Goal: Task Accomplishment & Management: Manage account settings

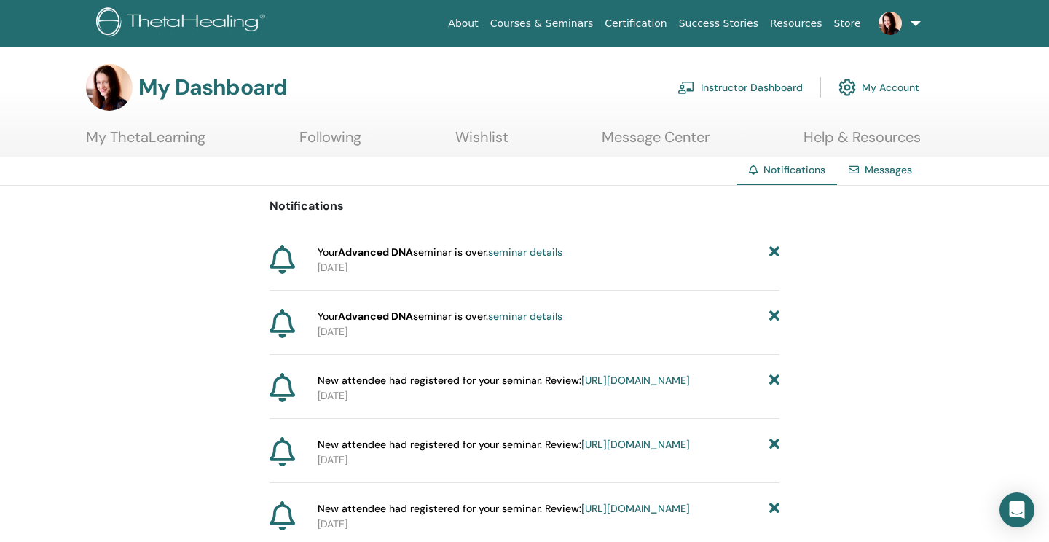
click at [752, 92] on link "Instructor Dashboard" at bounding box center [739, 87] width 125 height 32
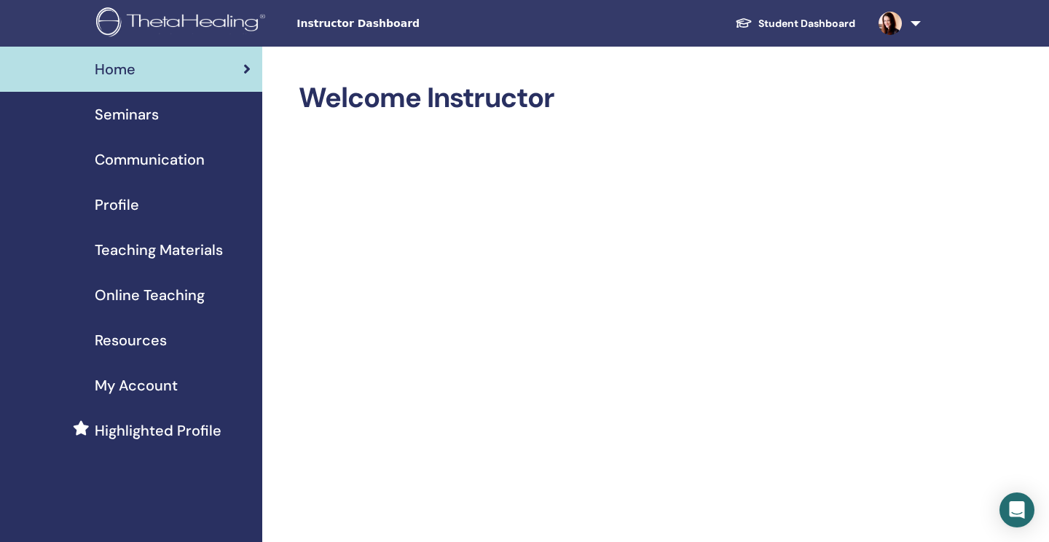
click at [162, 387] on span "My Account" at bounding box center [136, 385] width 83 height 22
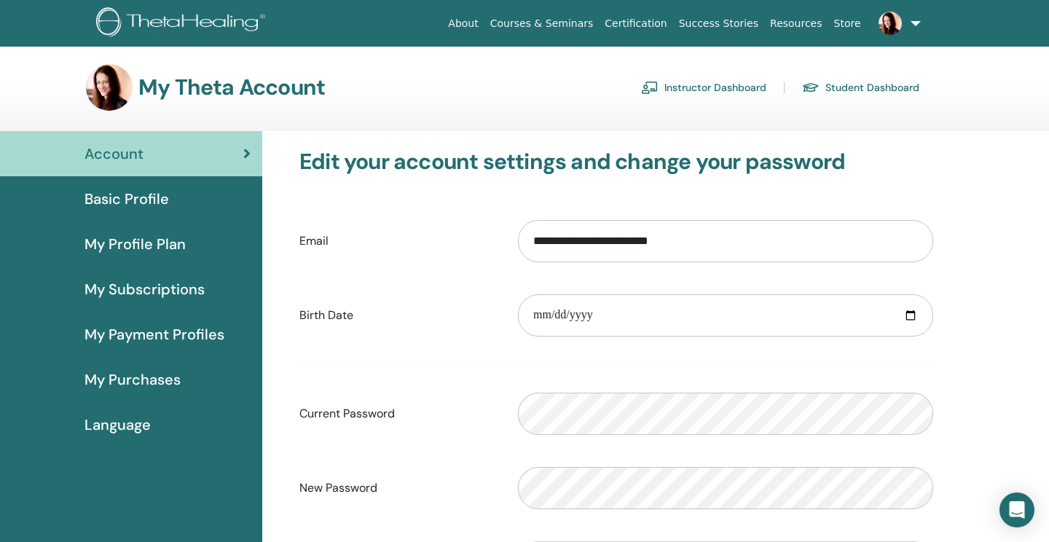
click at [151, 374] on span "My Purchases" at bounding box center [132, 380] width 96 height 22
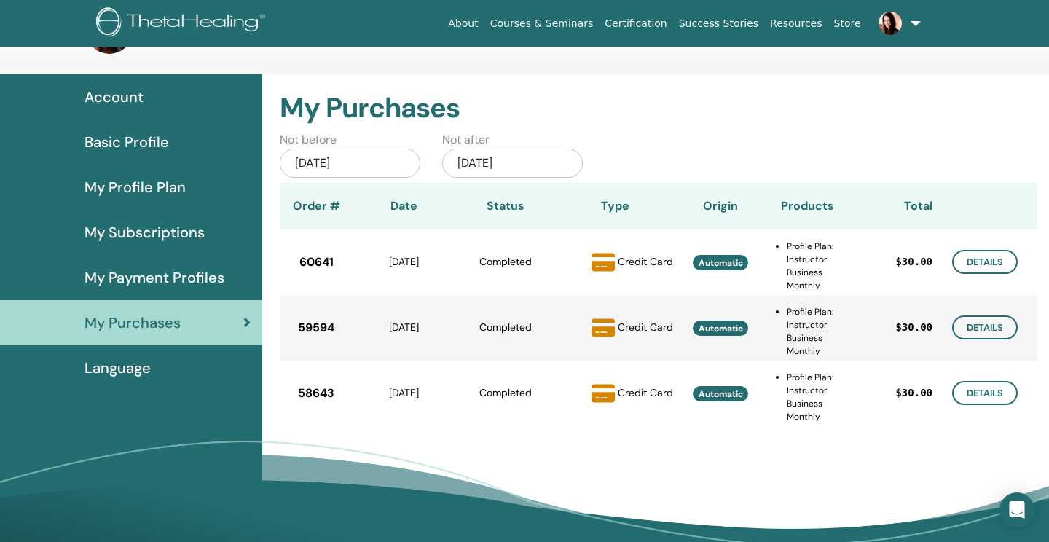
scroll to position [59, 0]
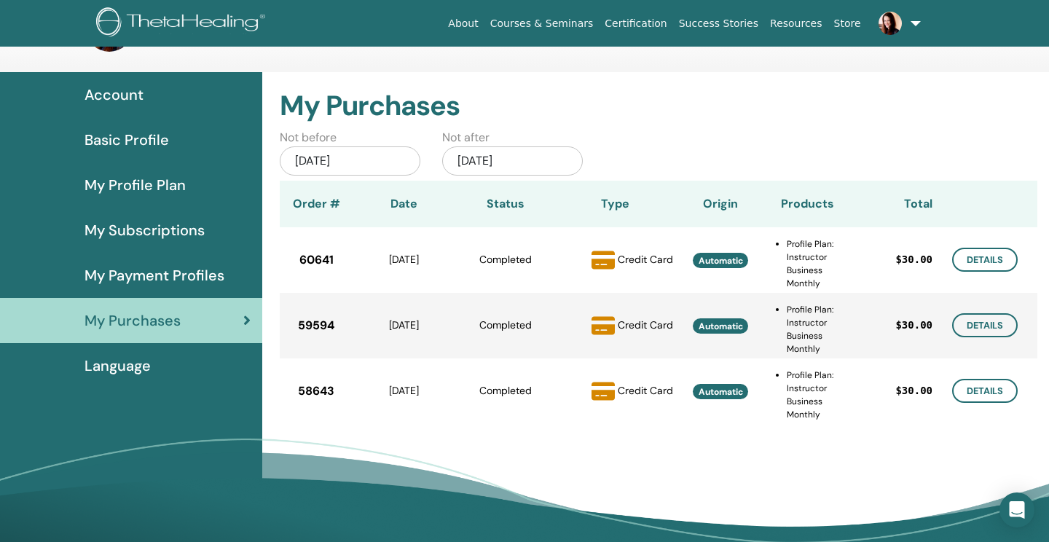
click at [164, 282] on span "My Payment Profiles" at bounding box center [154, 275] width 140 height 22
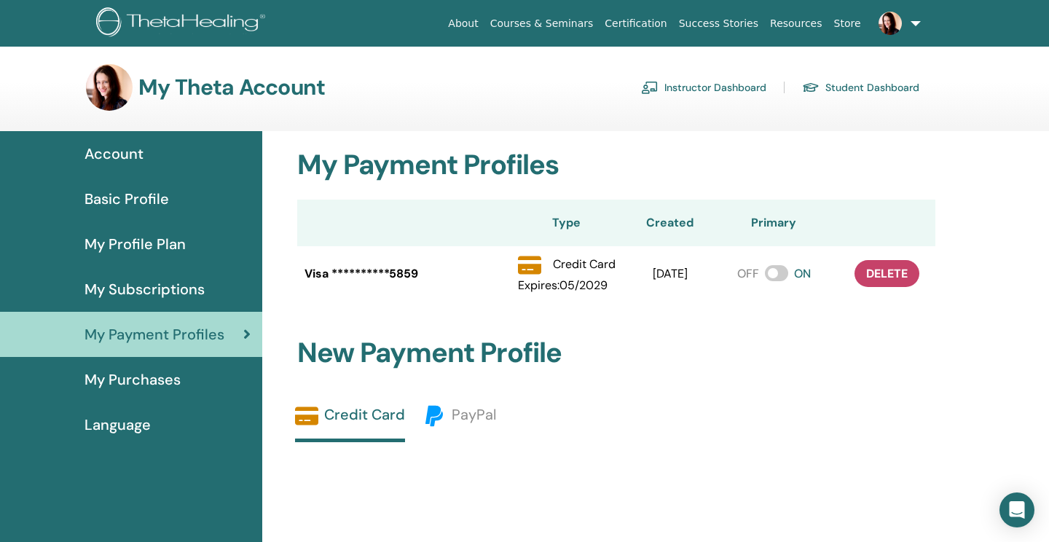
click at [163, 243] on span "My Profile Plan" at bounding box center [134, 244] width 101 height 22
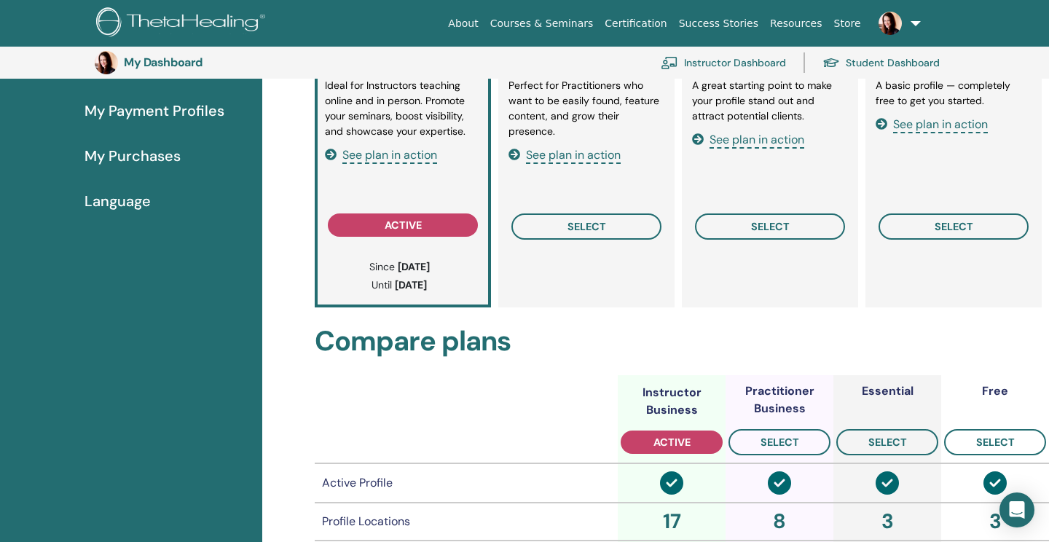
scroll to position [253, 0]
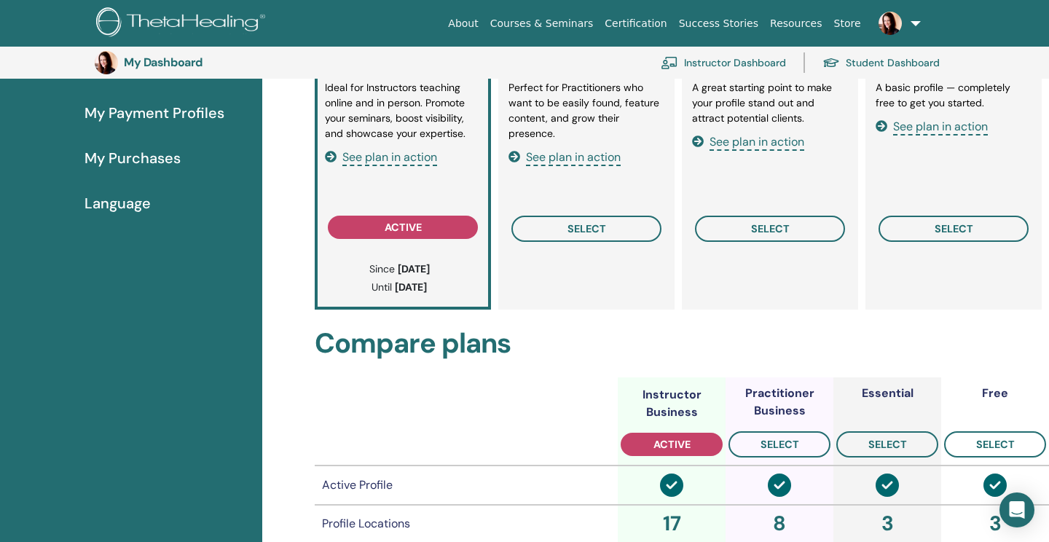
click at [149, 153] on span "My Purchases" at bounding box center [132, 158] width 96 height 22
